Goal: Information Seeking & Learning: Learn about a topic

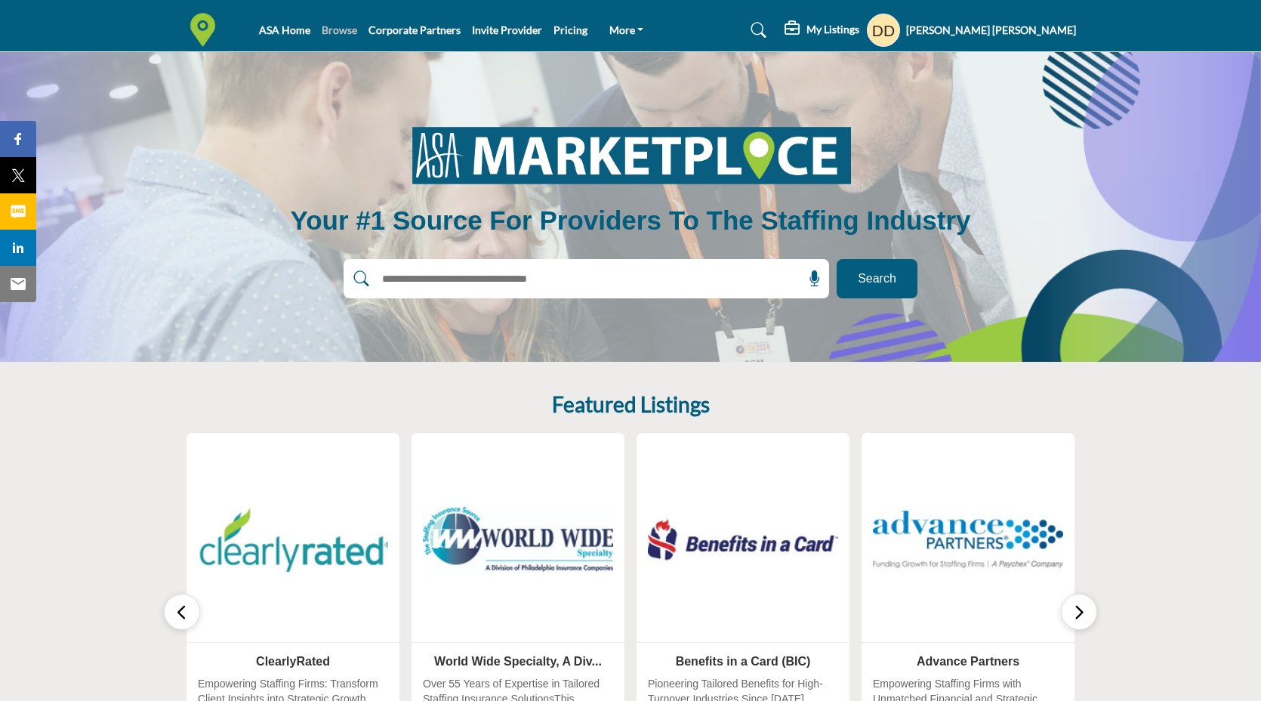
click at [344, 29] on link "Browse" at bounding box center [339, 29] width 35 height 13
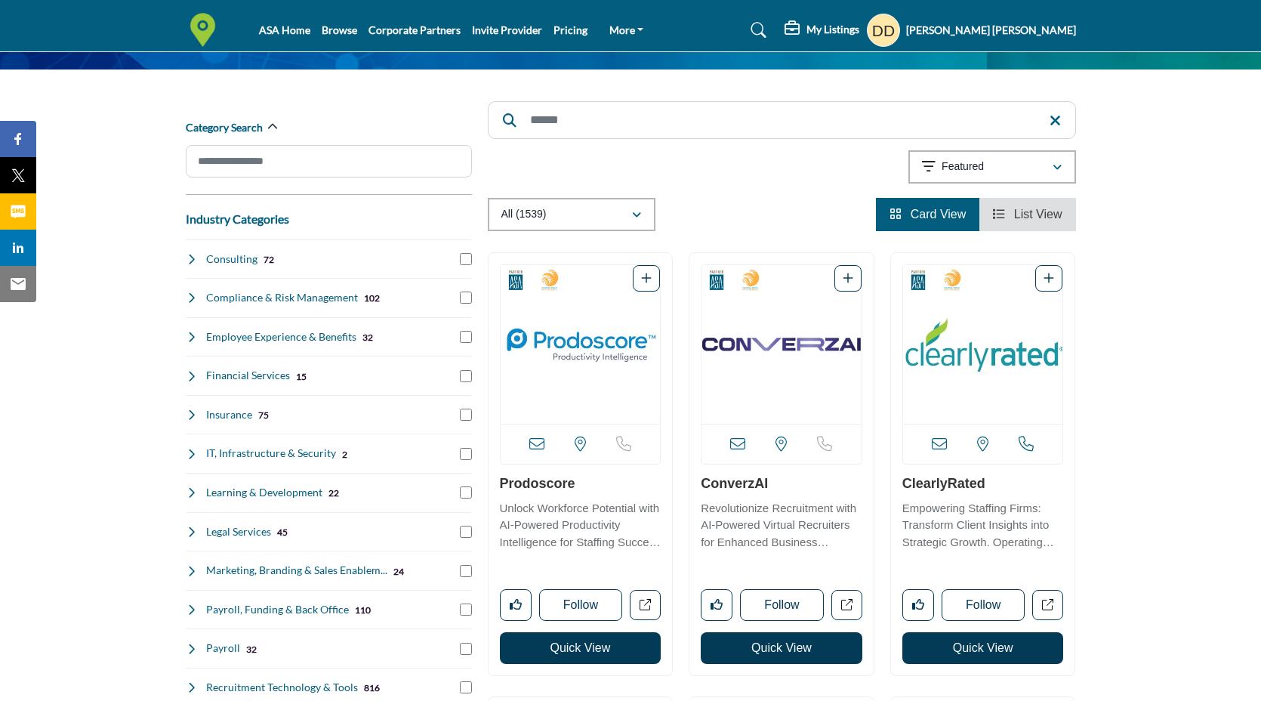
scroll to position [117, 0]
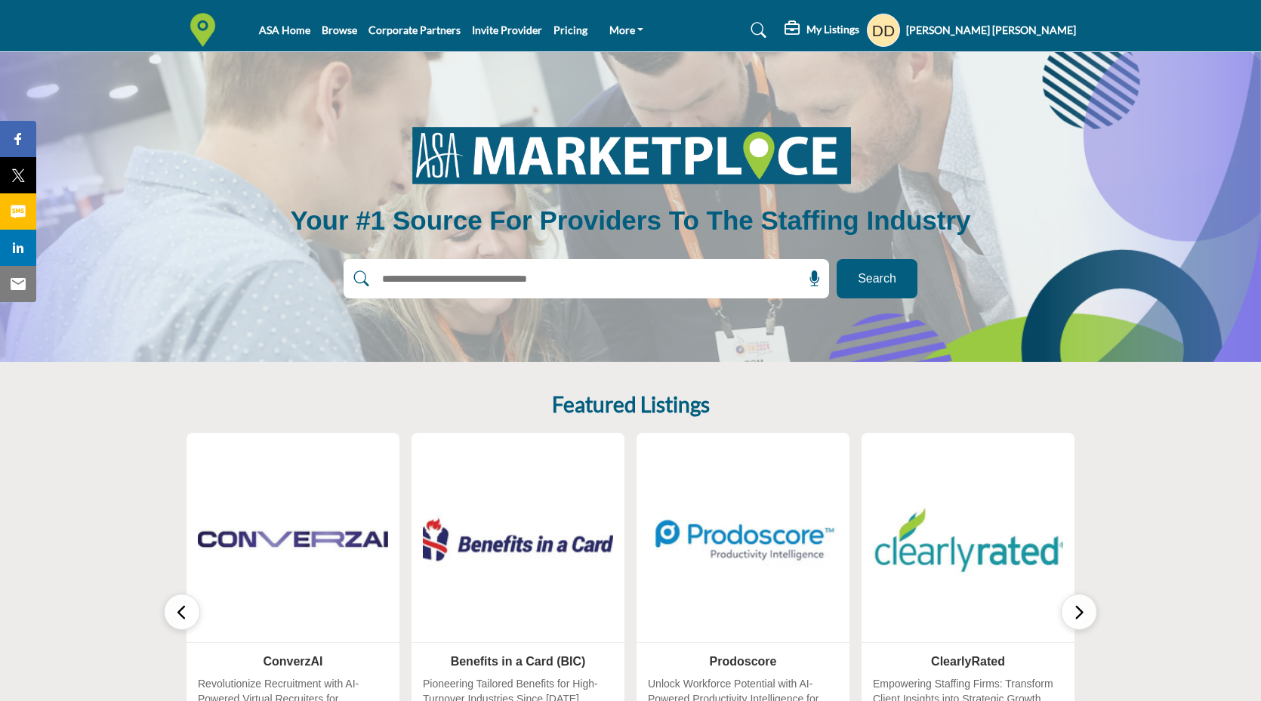
click at [560, 576] on img at bounding box center [518, 539] width 200 height 200
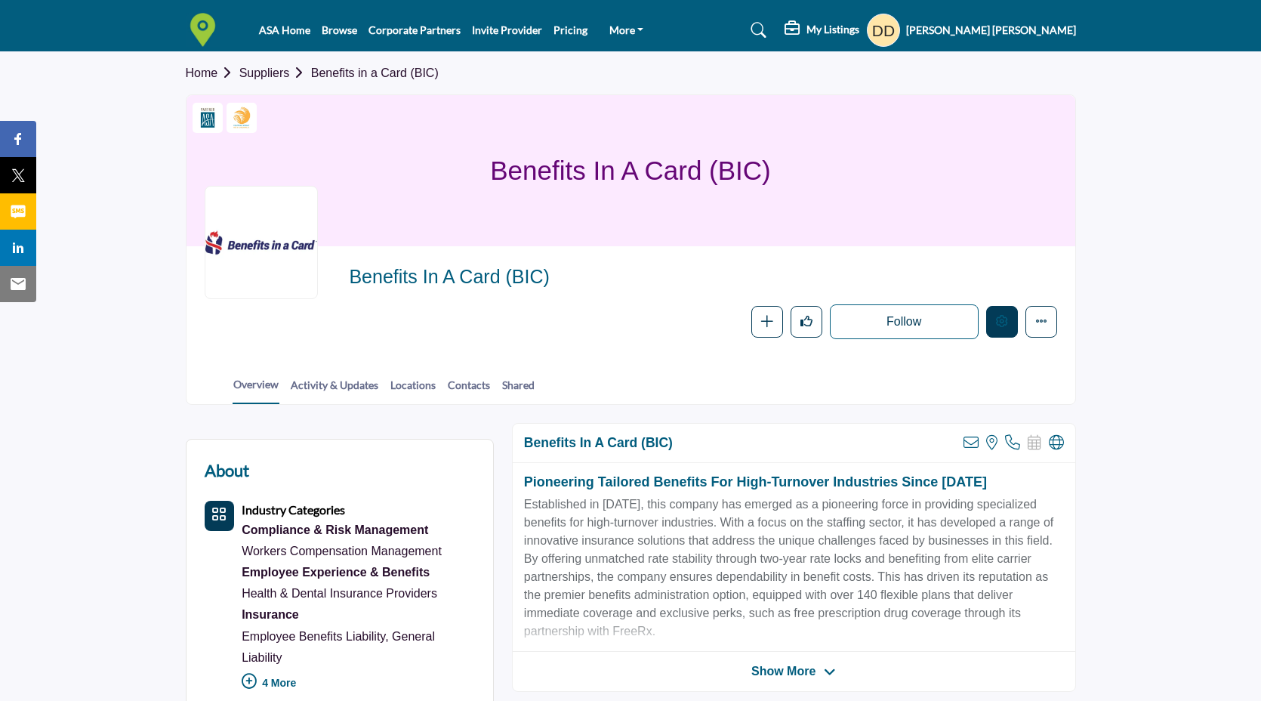
click at [999, 324] on icon "Edit company" at bounding box center [1002, 321] width 12 height 12
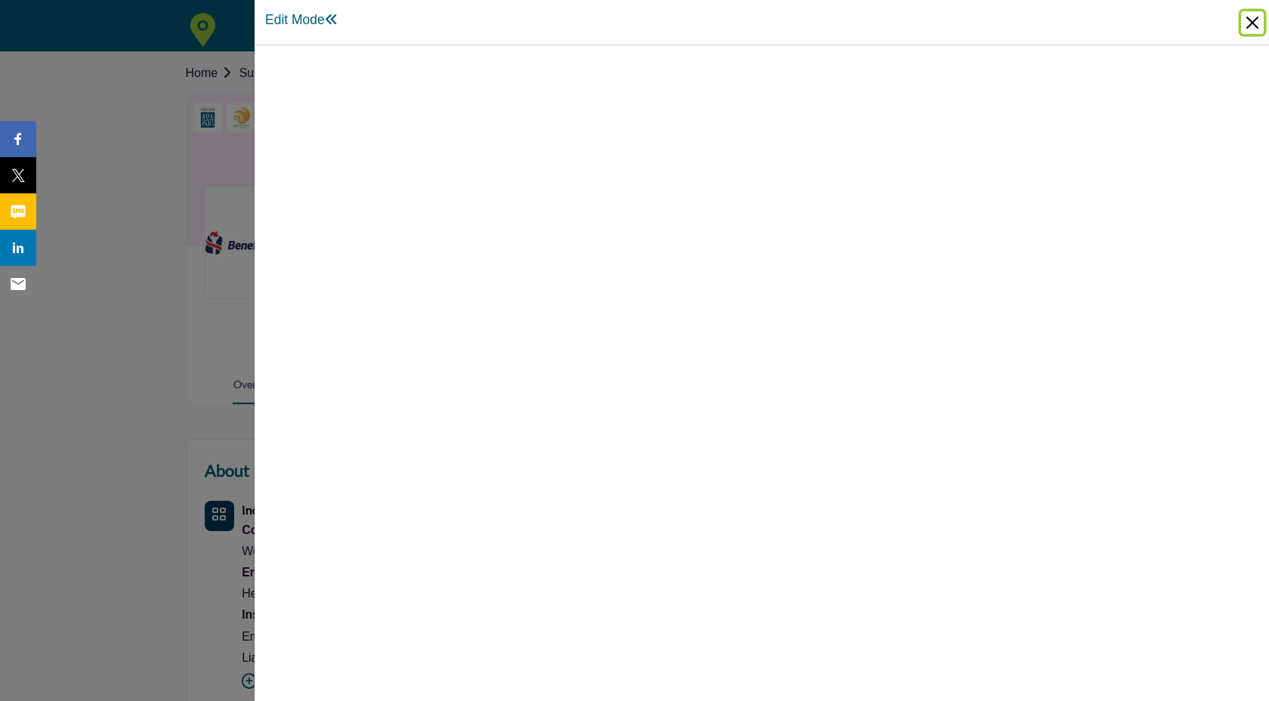
click at [1250, 23] on button "Close" at bounding box center [1252, 22] width 23 height 23
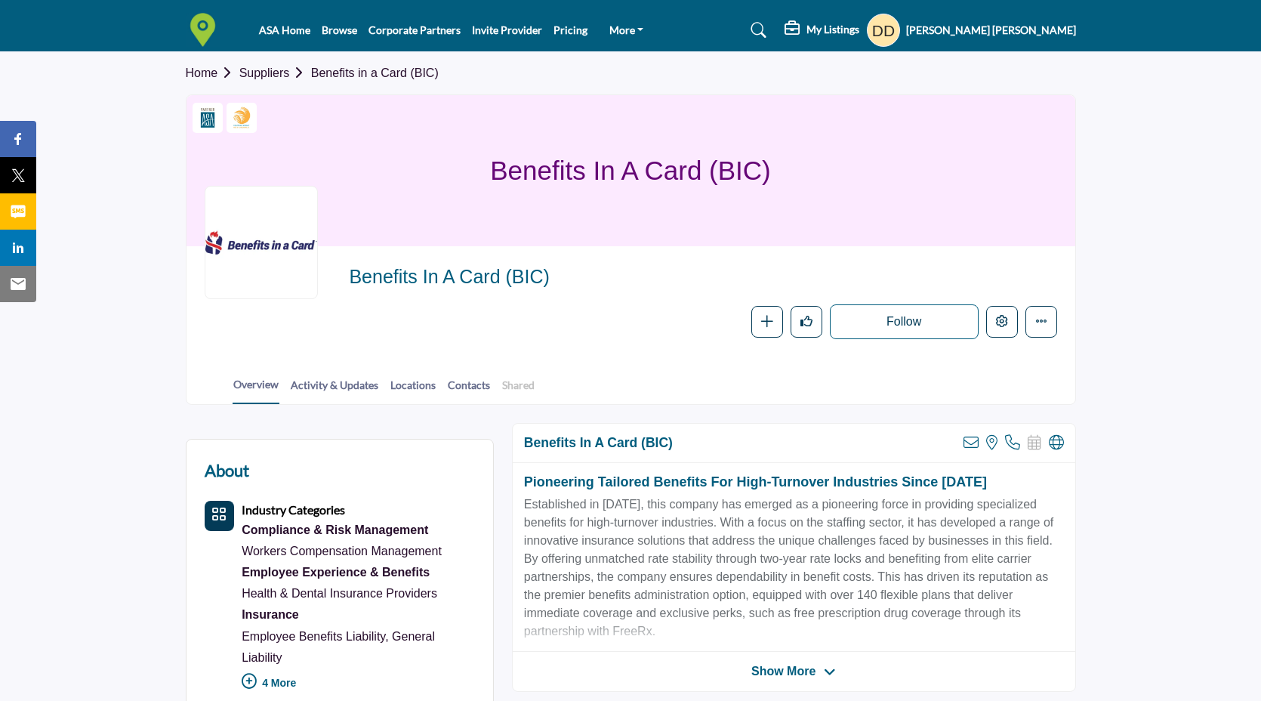
click at [503, 390] on link "Shared" at bounding box center [518, 390] width 34 height 26
